Goal: Navigation & Orientation: Understand site structure

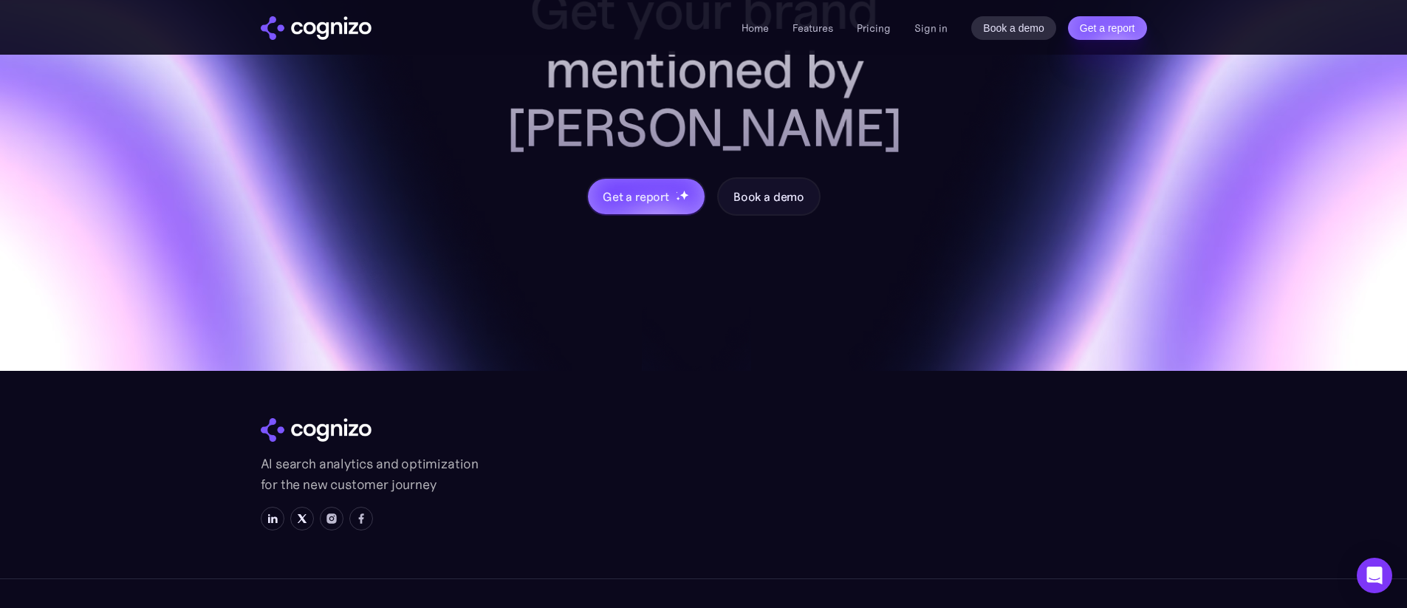
scroll to position [5900, 0]
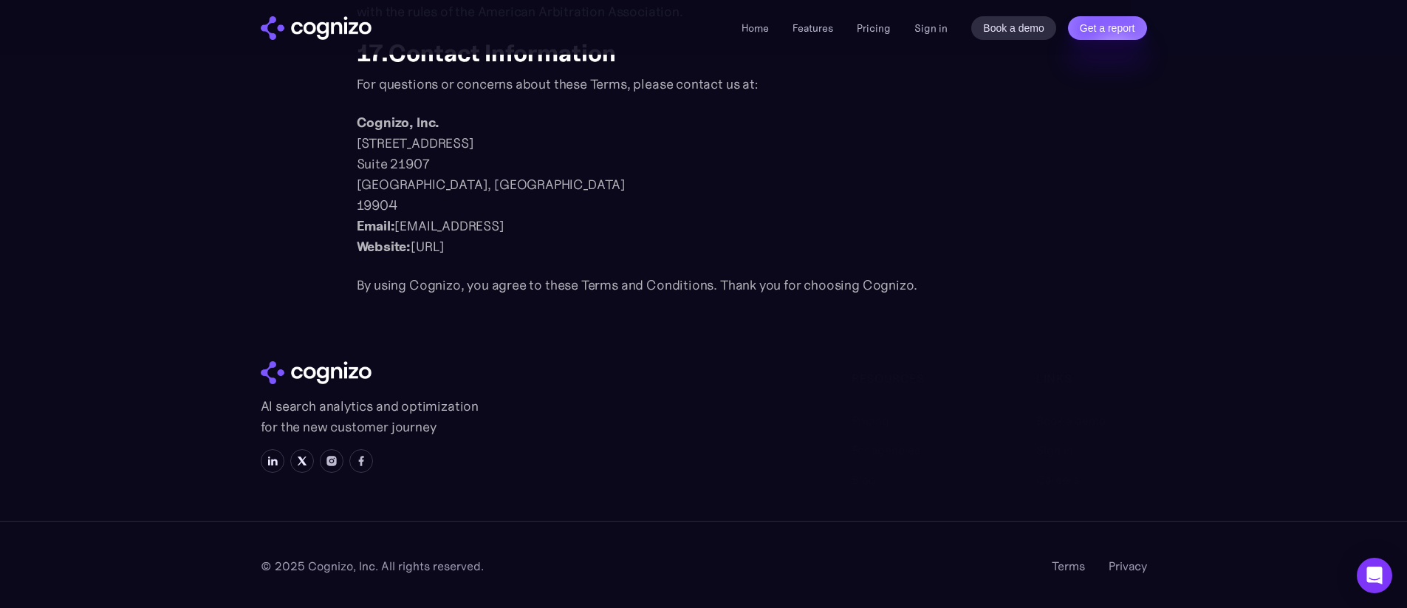
scroll to position [1884, 0]
click at [1127, 564] on link "Privacy" at bounding box center [1128, 566] width 38 height 18
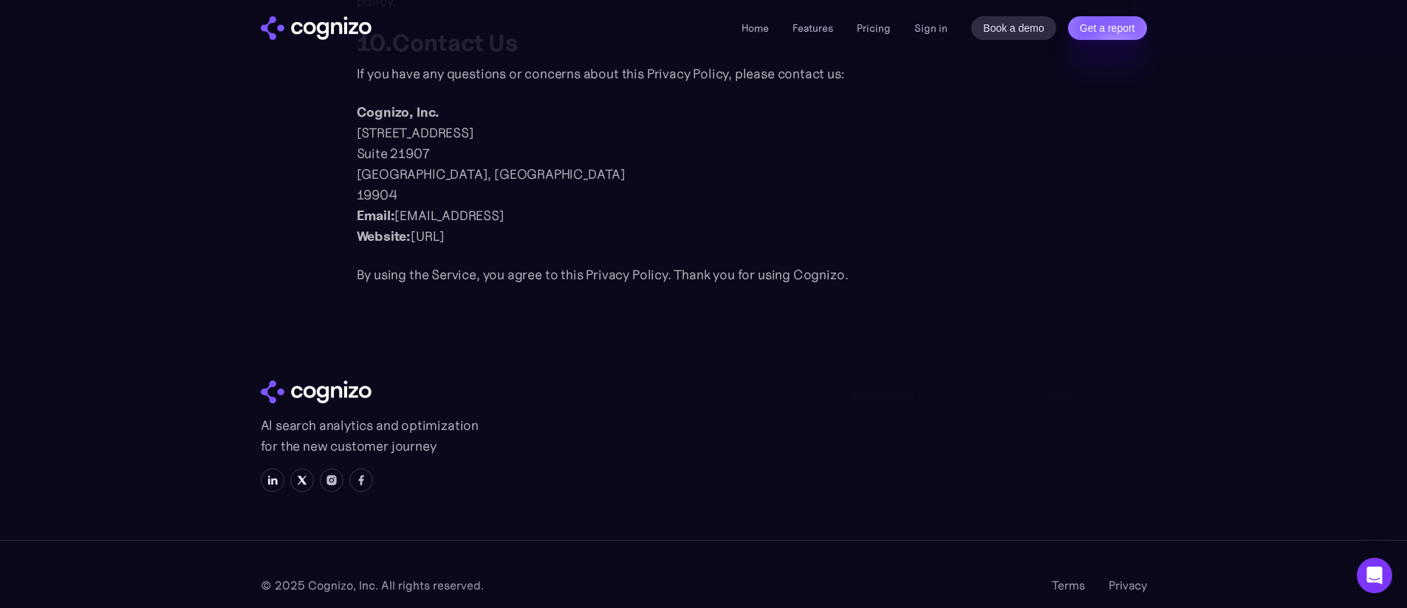
scroll to position [1971, 0]
click at [271, 476] on img at bounding box center [273, 482] width 12 height 12
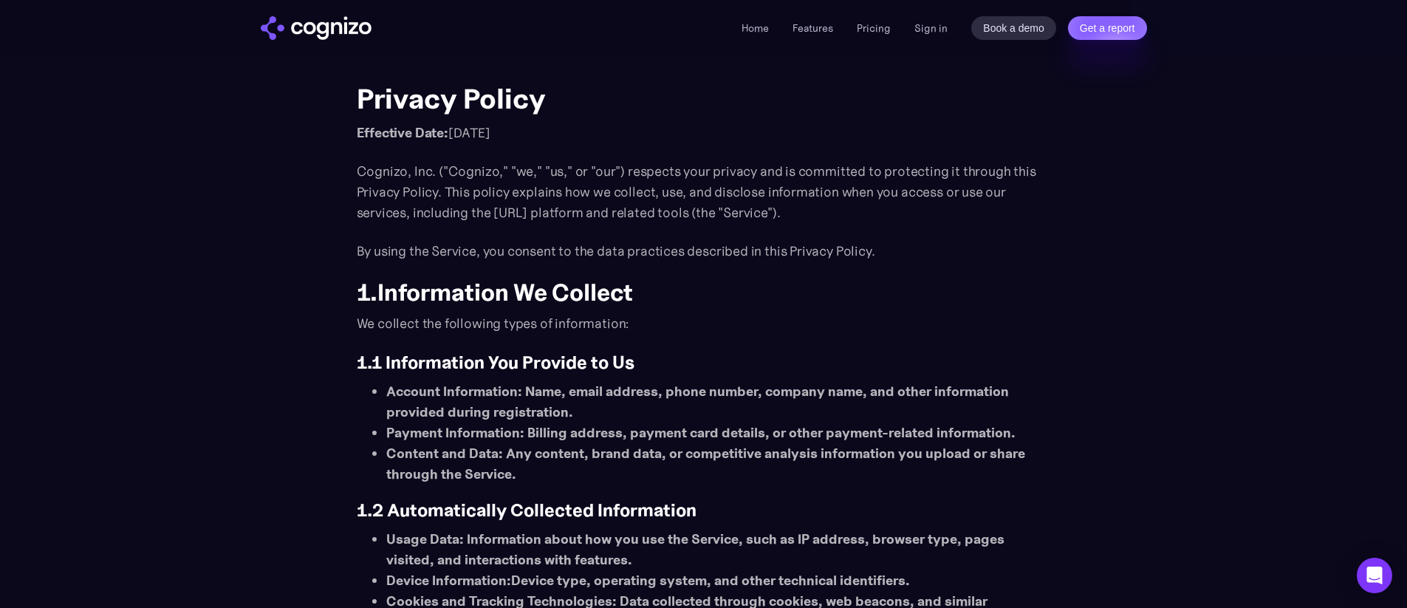
scroll to position [0, 0]
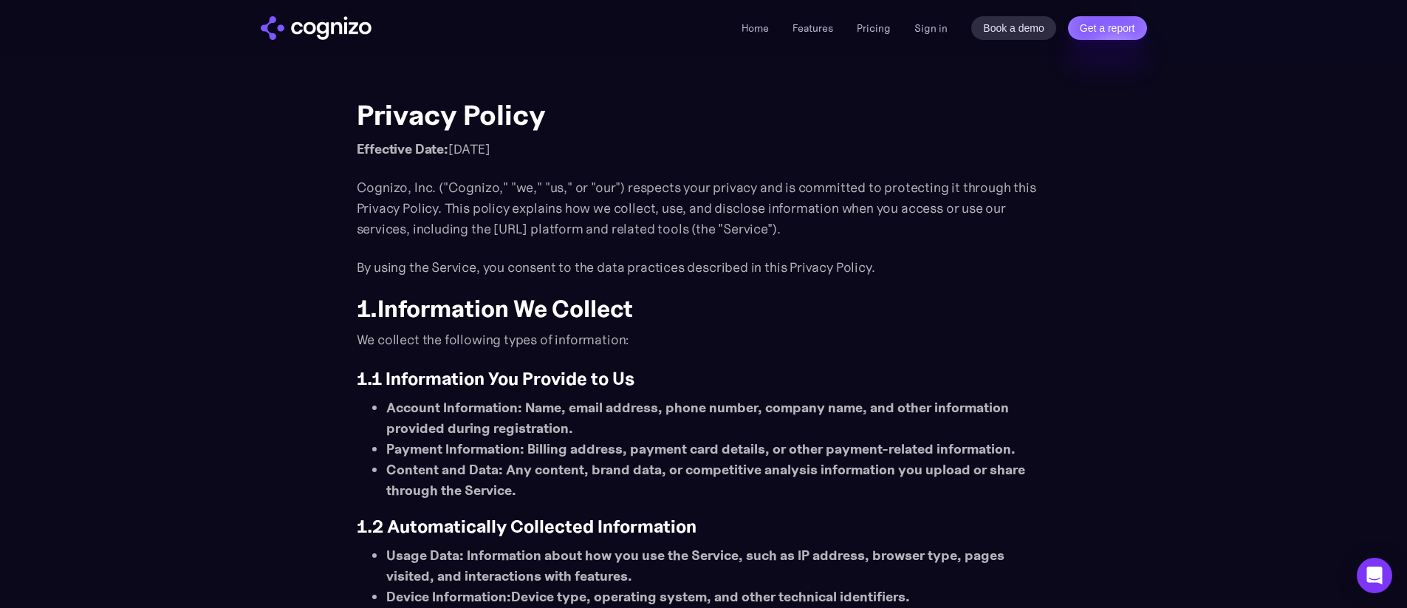
click at [309, 15] on div "Home Features Pricing Book a demo Get a report Sign in Book a demo Get a report" at bounding box center [704, 27] width 1064 height 55
click at [312, 24] on img "home" at bounding box center [316, 28] width 111 height 24
